Goal: Information Seeking & Learning: Learn about a topic

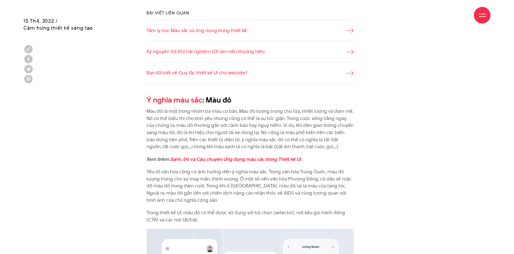
scroll to position [498, 0]
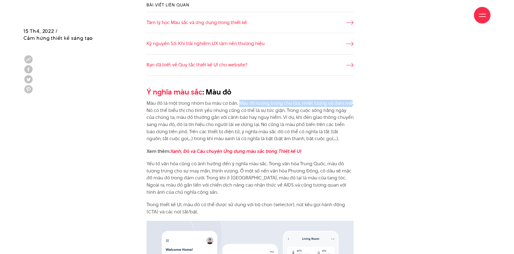
drag, startPoint x: 239, startPoint y: 103, endPoint x: 350, endPoint y: 103, distance: 111.2
click at [350, 103] on p "Màu đỏ là một trong nhóm ba màu cơ bản. Màu đỏ tượng trưng cho lửa, nhiệt lượng…" at bounding box center [251, 121] width 208 height 43
copy p "Màu đỏ tượng trưng cho lửa, nhiệt lượng và đam mê"
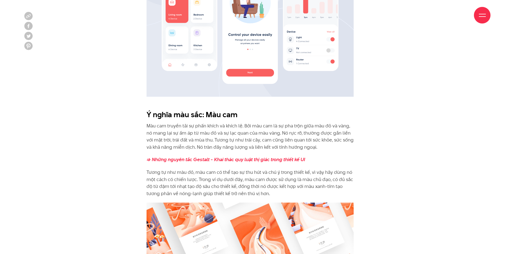
scroll to position [802, 0]
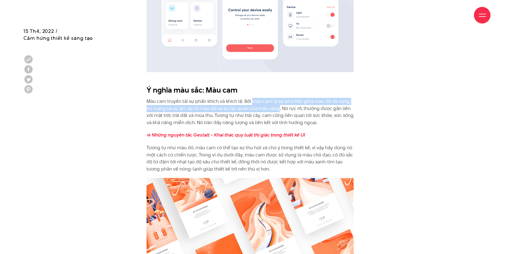
drag, startPoint x: 253, startPoint y: 102, endPoint x: 279, endPoint y: 108, distance: 27.0
click at [279, 108] on p "Màu cam truyền tải sự phấn khích và khích lệ. Bởi màu cam là sự pha trộn giữa m…" at bounding box center [251, 112] width 208 height 28
copy p "màu cam là sự pha trộn giữa màu đỏ và vàng, nó mang lại sự ấm áp từ màu đỏ và s…"
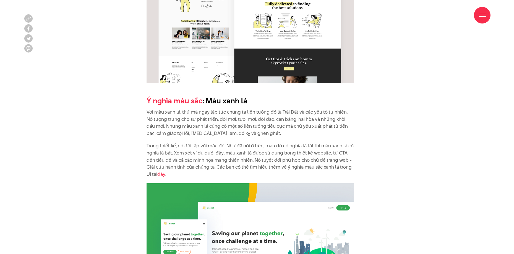
scroll to position [1383, 0]
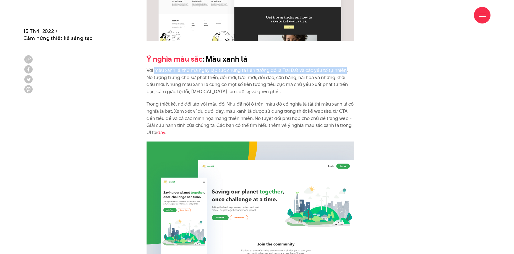
drag, startPoint x: 155, startPoint y: 71, endPoint x: 345, endPoint y: 69, distance: 189.5
click at [345, 69] on p "Với màu xanh lá, thứ mà ngay lập tức chúng ta liên tưởng đó là Trái Đất và các …" at bounding box center [251, 81] width 208 height 28
copy p "màu xanh lá, thứ mà ngay lập tức chúng ta liên tưởng đó là Trái Đất và các yếu …"
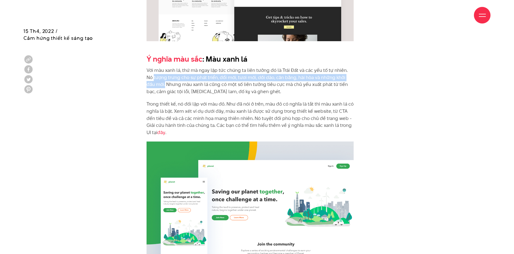
drag, startPoint x: 146, startPoint y: 77, endPoint x: 156, endPoint y: 83, distance: 11.2
click at [156, 83] on p "Với màu xanh lá, thứ mà ngay lập tức chúng ta liên tưởng đó là Trái Đất và các …" at bounding box center [251, 81] width 208 height 28
copy p "tượng trưng cho sự phát triển, đổi mới, tươi mới, dồi dào, cân bằng, hài hòa và…"
